Goal: Information Seeking & Learning: Find specific fact

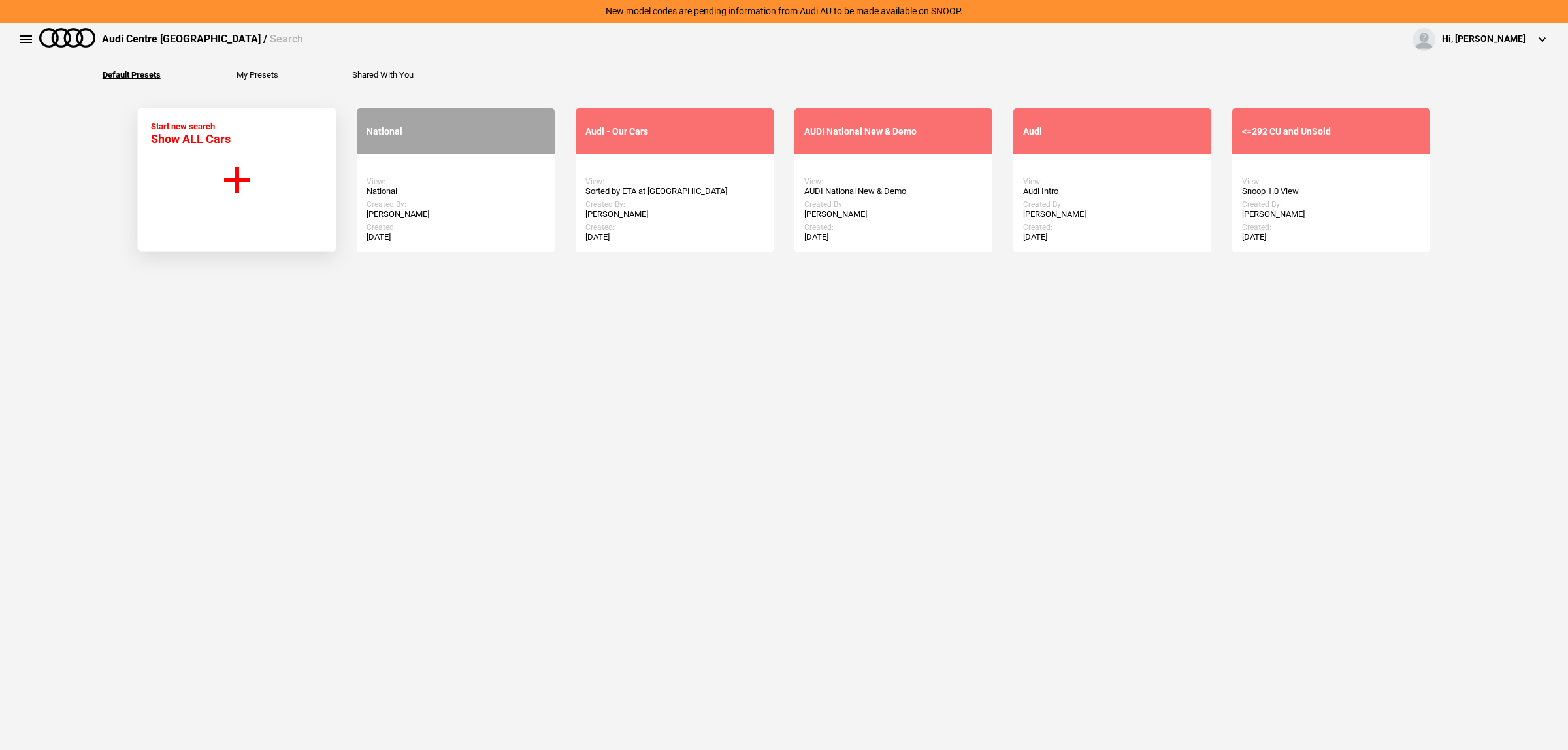
click at [445, 187] on link "Start Search" at bounding box center [455, 180] width 80 height 24
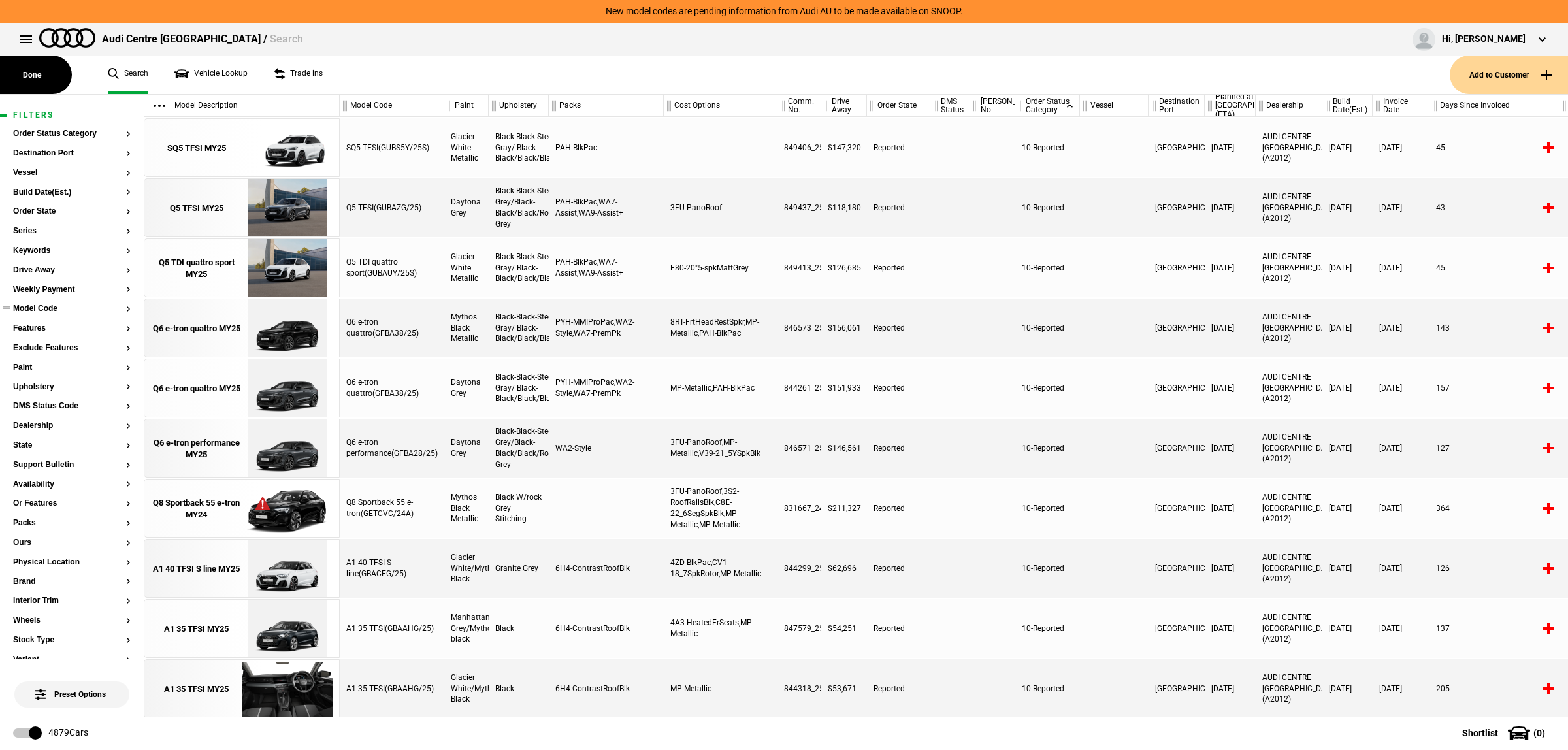
click at [53, 311] on button "Model Code" at bounding box center [72, 309] width 118 height 9
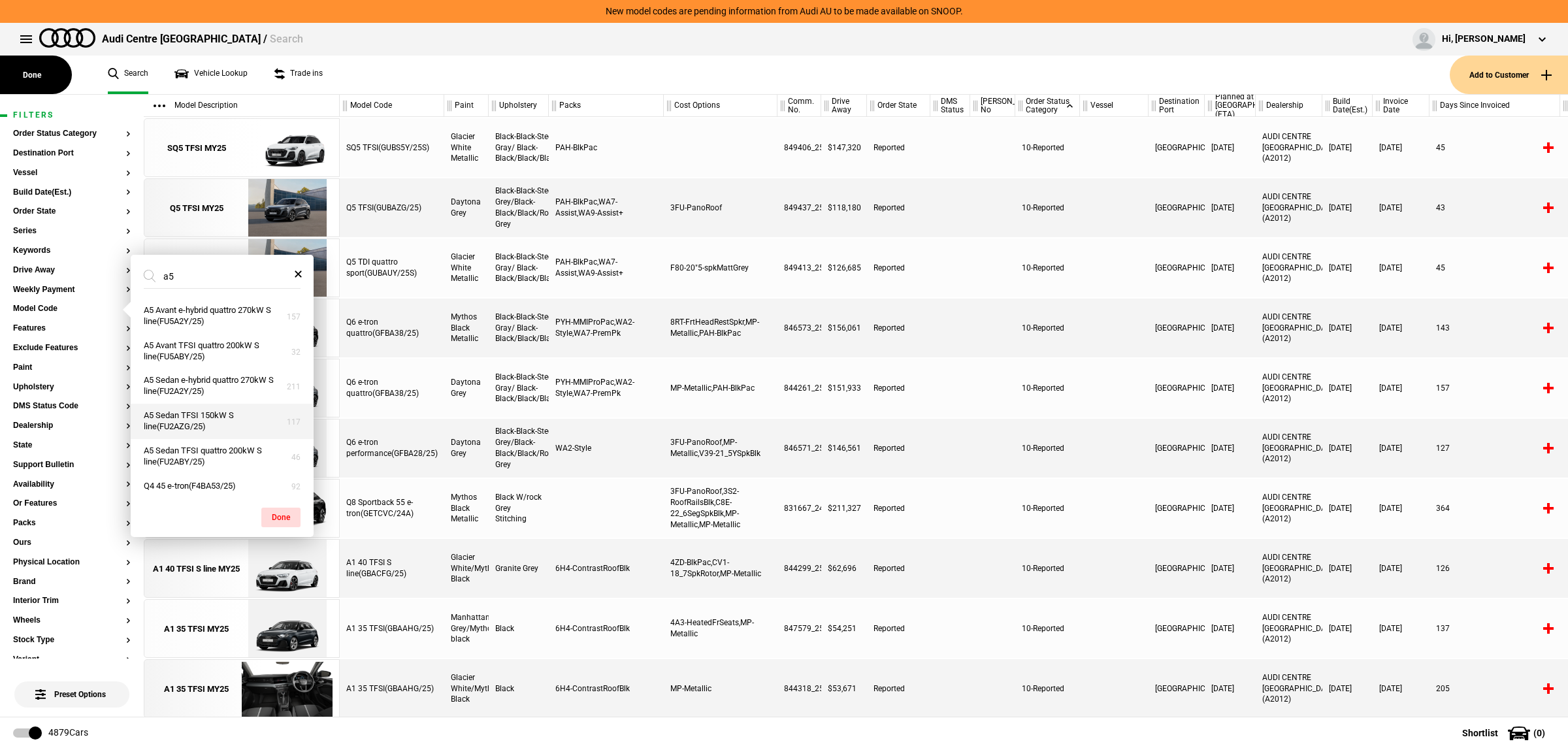
type input "a5"
click at [232, 423] on button "A5 Sedan TFSI 150kW S line(FU2AZG/25)" at bounding box center [222, 421] width 183 height 35
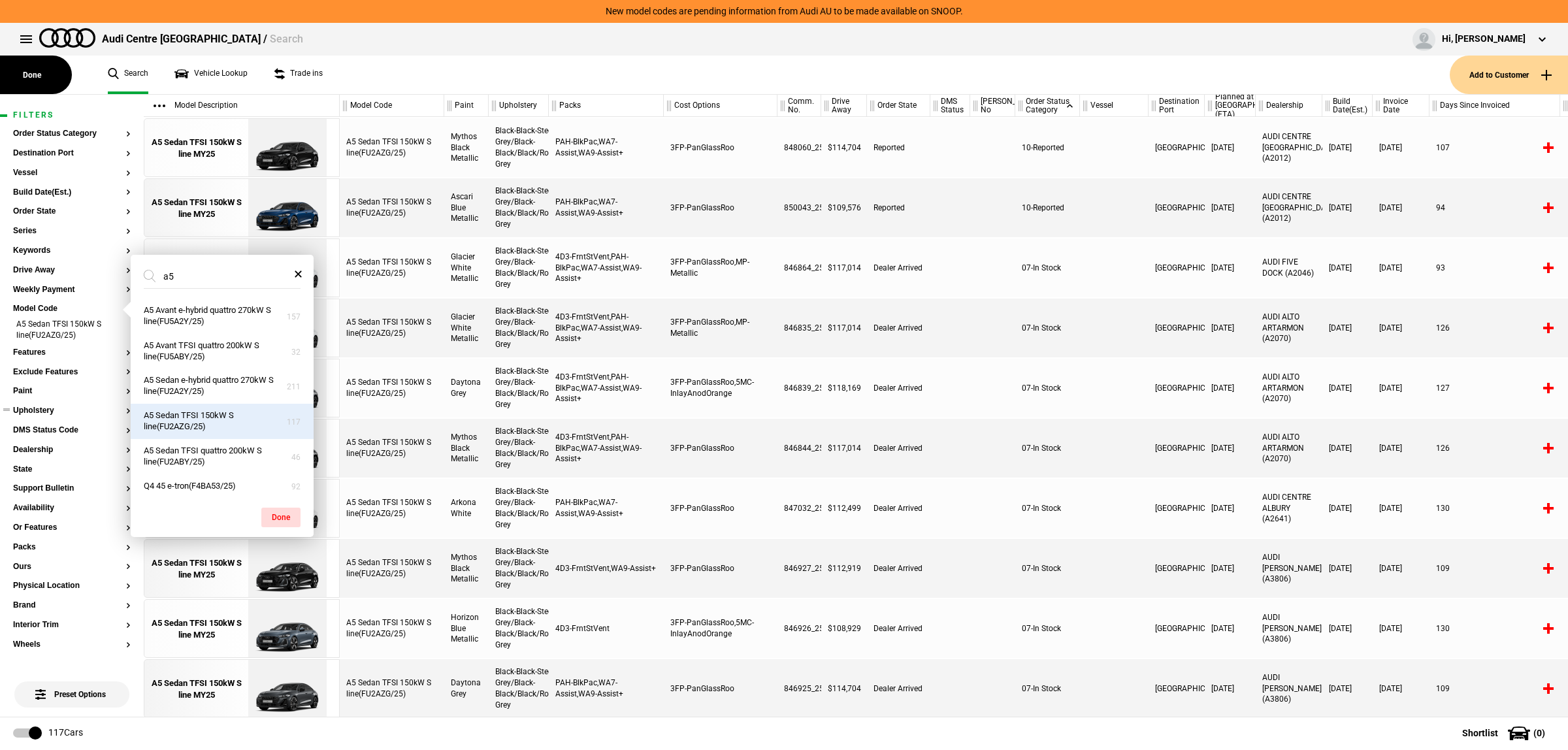
click at [27, 409] on button "Upholstery" at bounding box center [72, 411] width 118 height 9
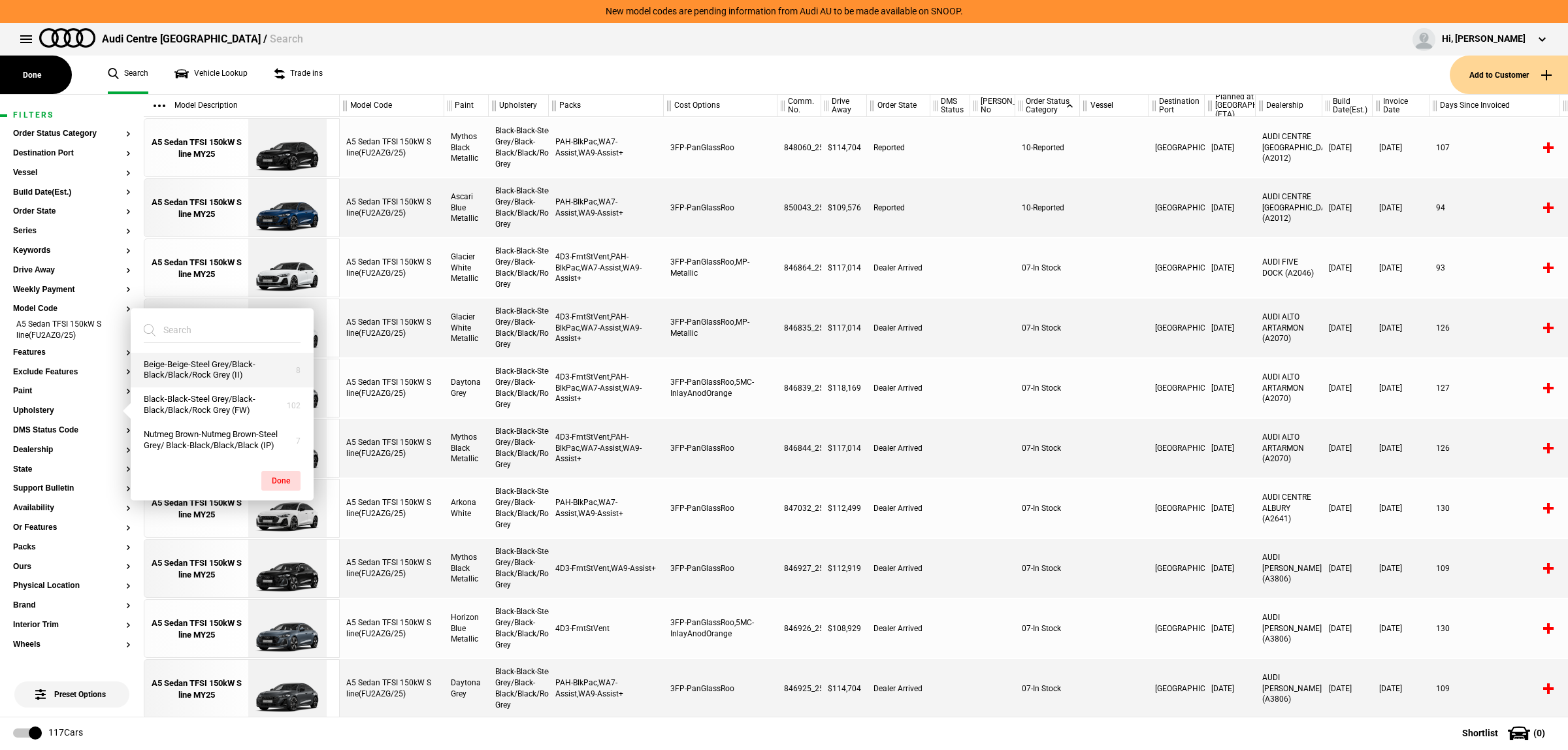
click at [212, 374] on button "Beige-Beige-Steel Grey/Black-Black/Black/Rock Grey (II)" at bounding box center [222, 370] width 183 height 35
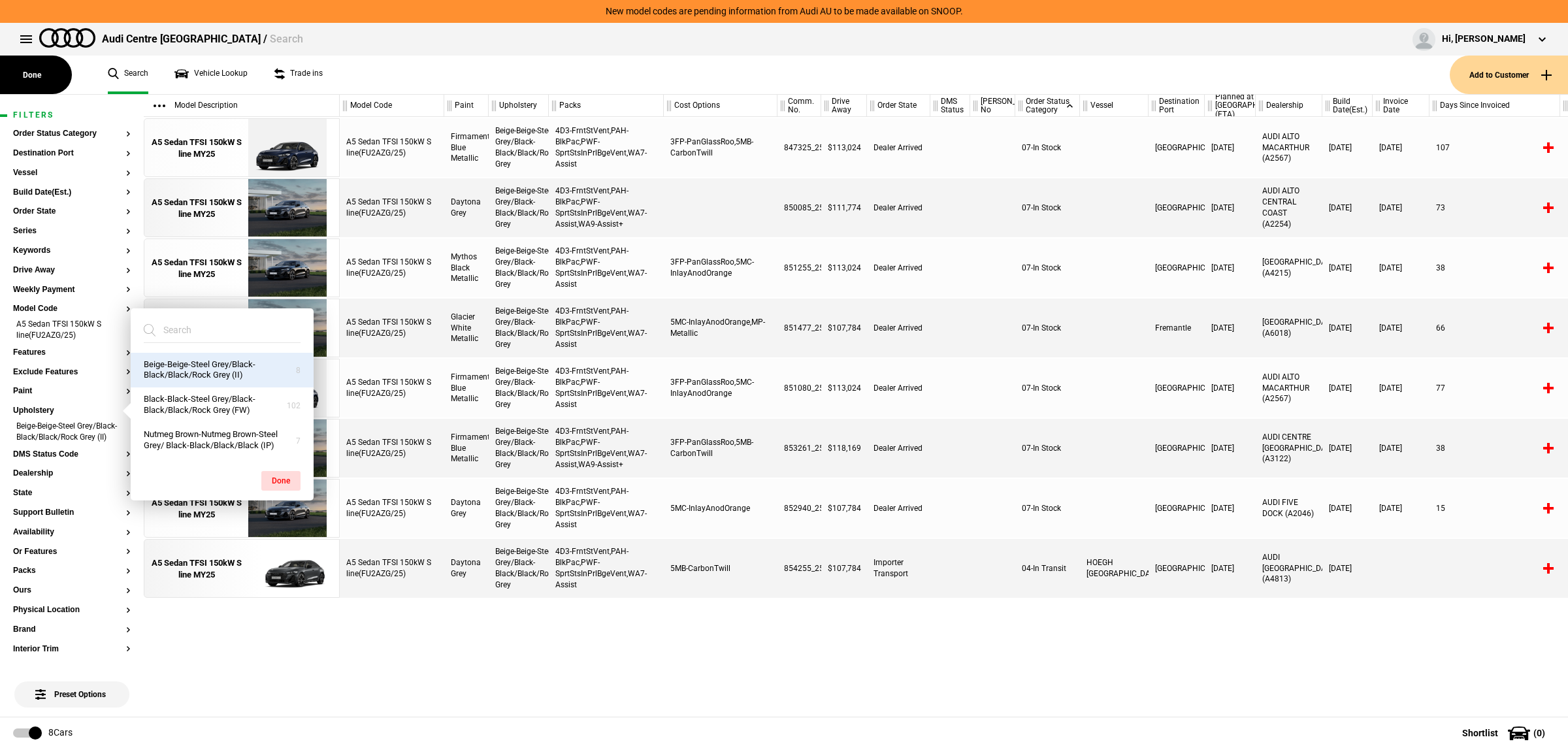
click at [721, 635] on div "A5 Sedan TFSI 150kW S line(FU2AZG/25) Firmament Blue Metallic Beige-Beige-Steel…" at bounding box center [954, 417] width 1229 height 599
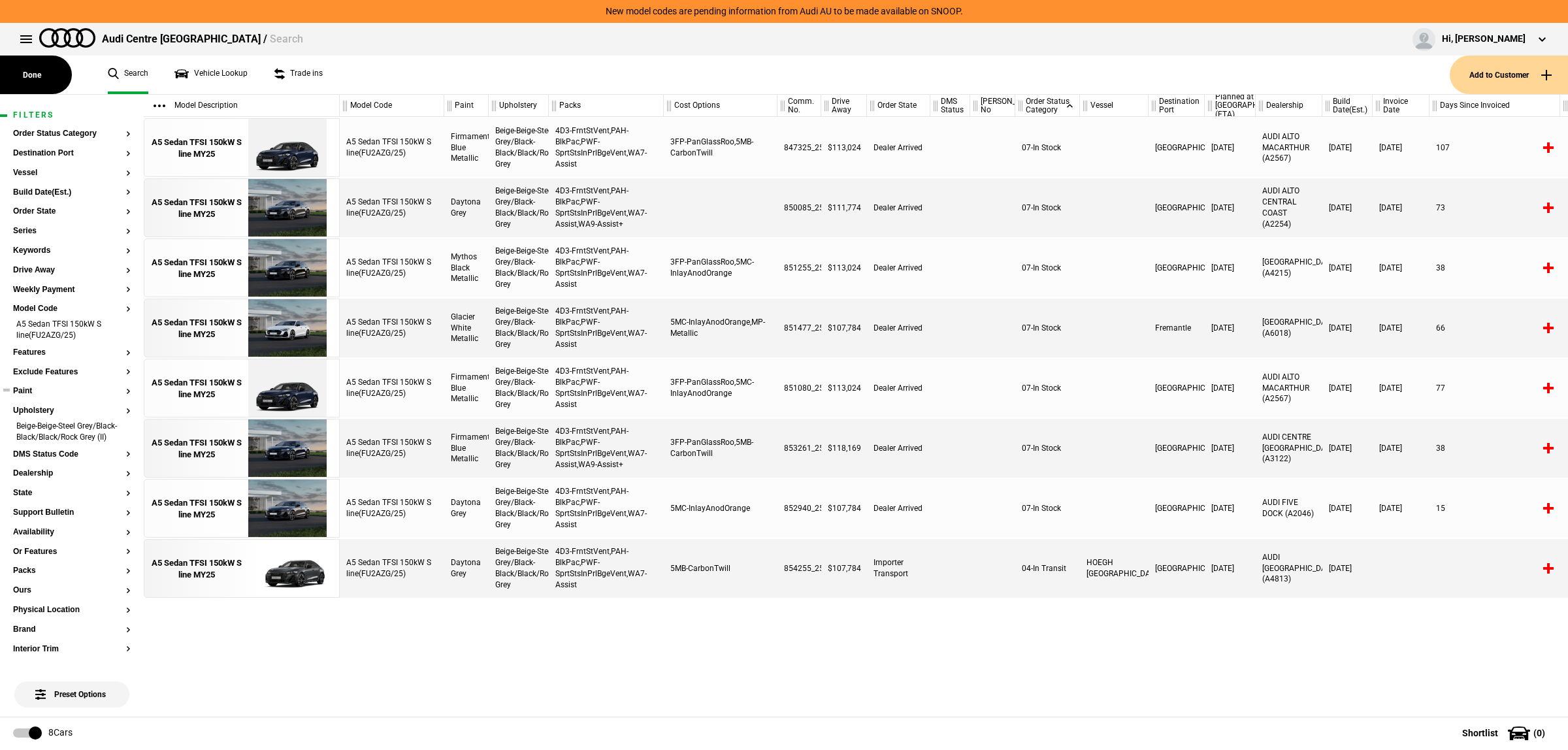
click at [47, 389] on button "Paint" at bounding box center [72, 391] width 118 height 9
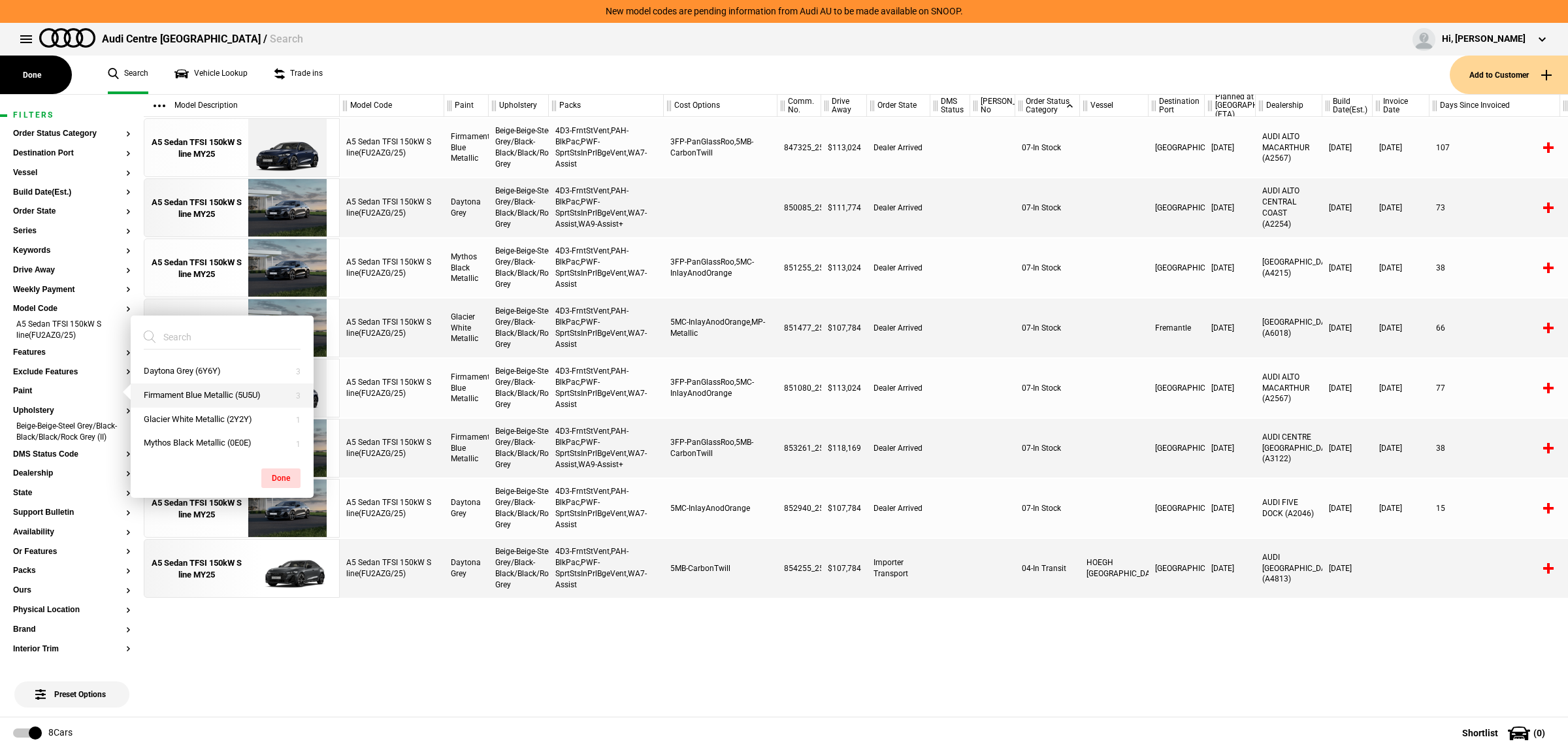
click at [242, 392] on button "Firmament Blue Metallic (5U5U)" at bounding box center [222, 396] width 183 height 24
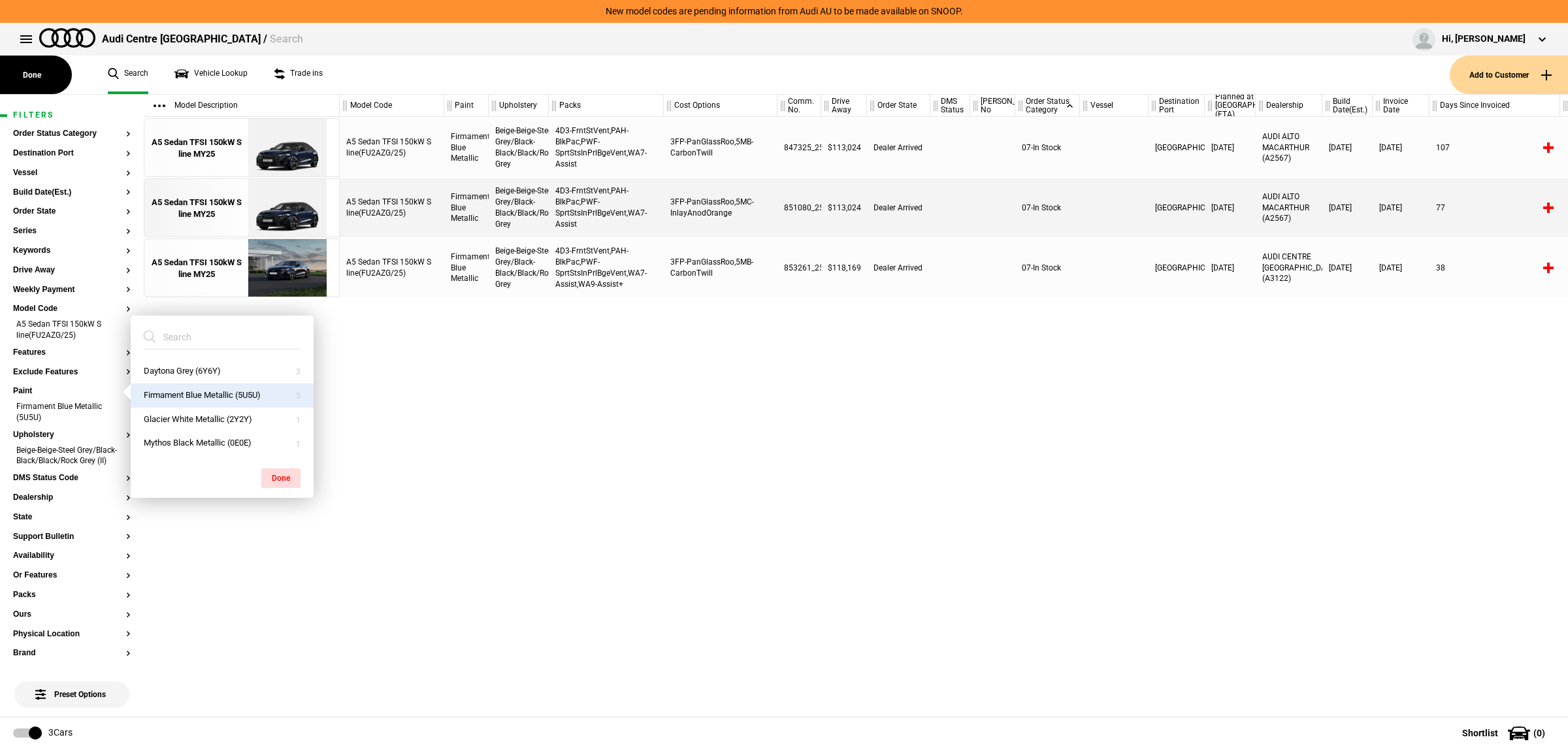
click at [557, 465] on div "A5 Sedan TFSI 150kW S line(FU2AZG/25) Firmament Blue Metallic Beige-Beige-Steel…" at bounding box center [954, 417] width 1229 height 599
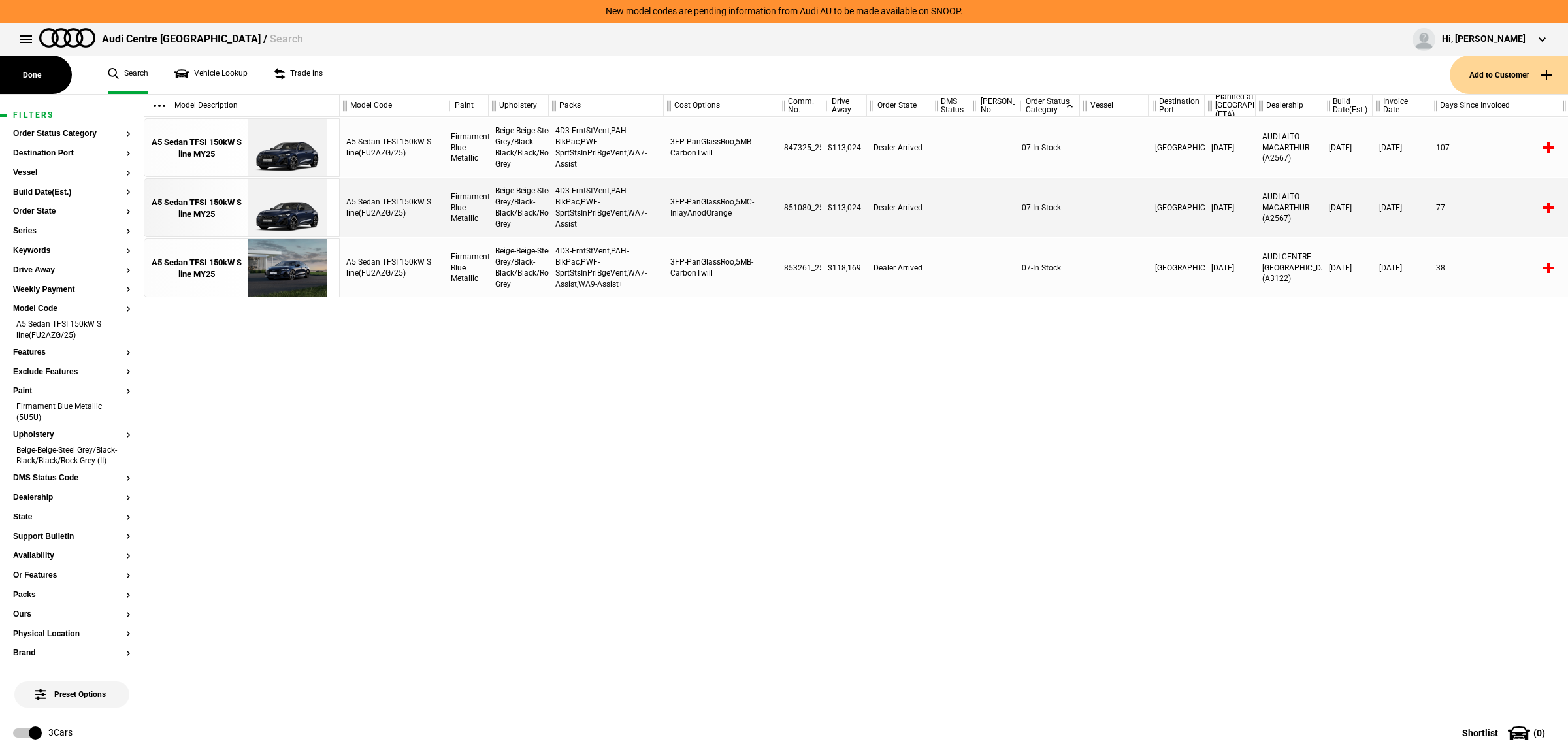
click at [789, 570] on div "A5 Sedan TFSI 150kW S line(FU2AZG/25) Firmament Blue Metallic Beige-Beige-Steel…" at bounding box center [954, 417] width 1229 height 599
click at [628, 549] on div "A5 Sedan TFSI 150kW S line(FU2AZG/25) Firmament Blue Metallic Beige-Beige-Steel…" at bounding box center [954, 417] width 1229 height 599
